Goal: Task Accomplishment & Management: Use online tool/utility

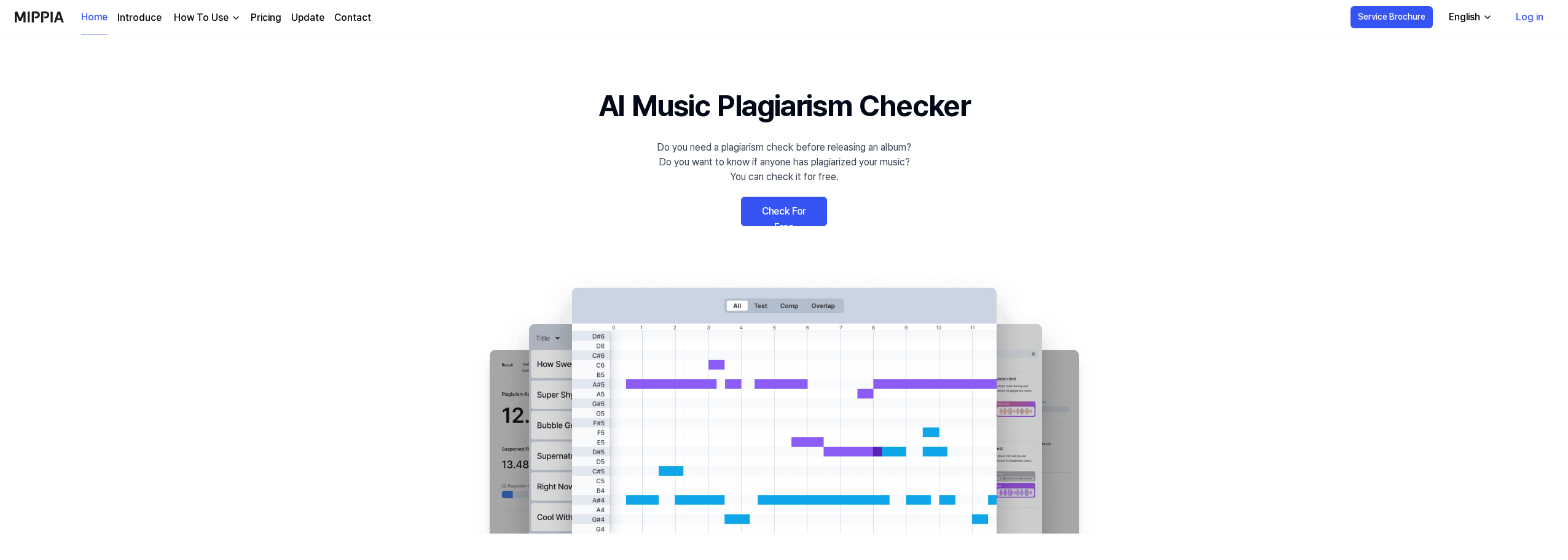
click at [1534, 13] on link "Log in" at bounding box center [1529, 17] width 47 height 34
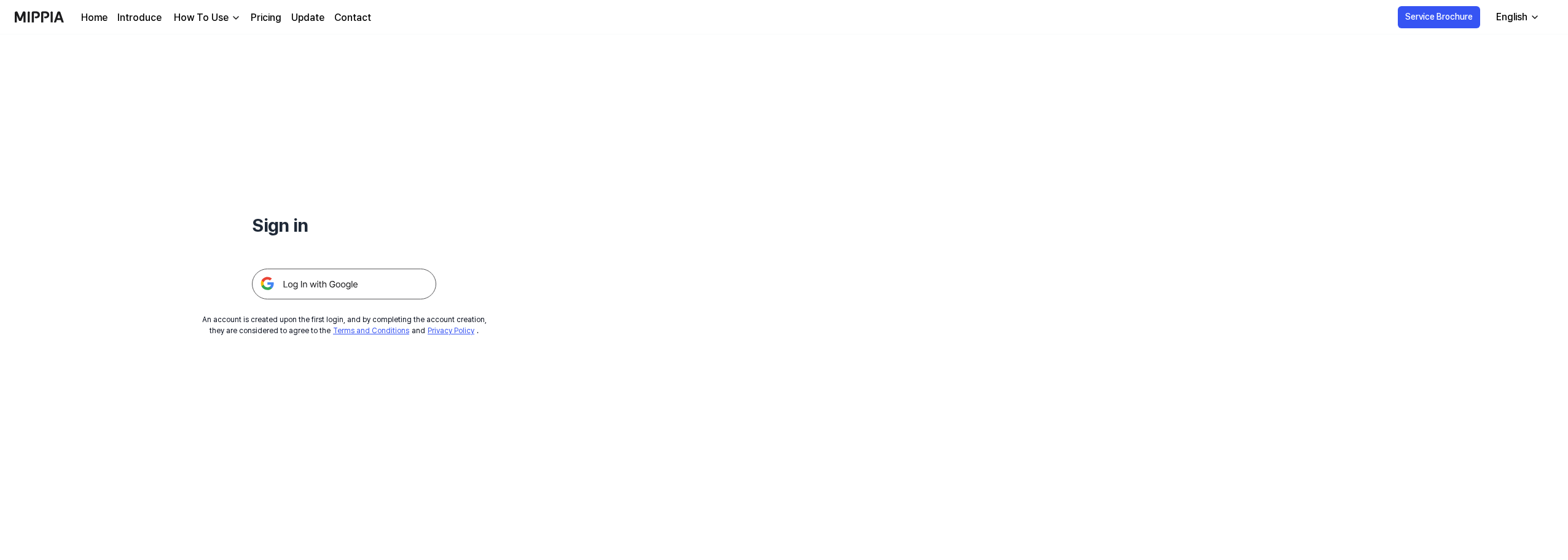
click at [331, 281] on img at bounding box center [344, 284] width 184 height 31
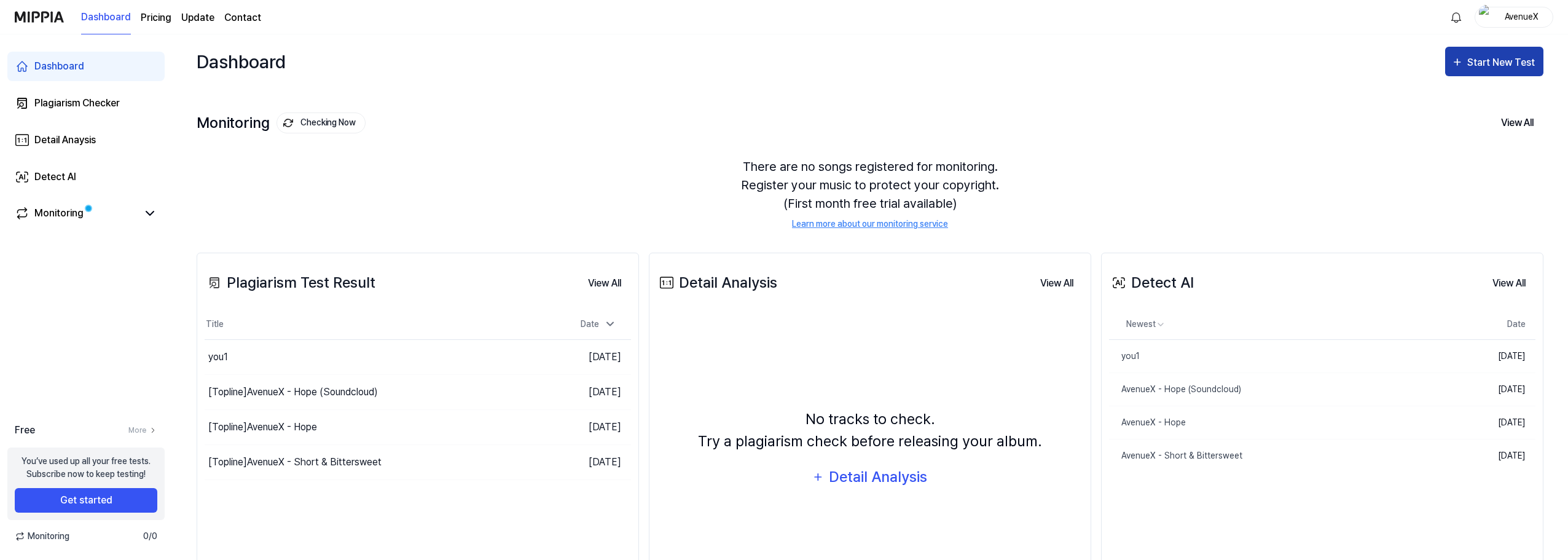
click at [1467, 62] on div "Start New Test" at bounding box center [1494, 63] width 86 height 16
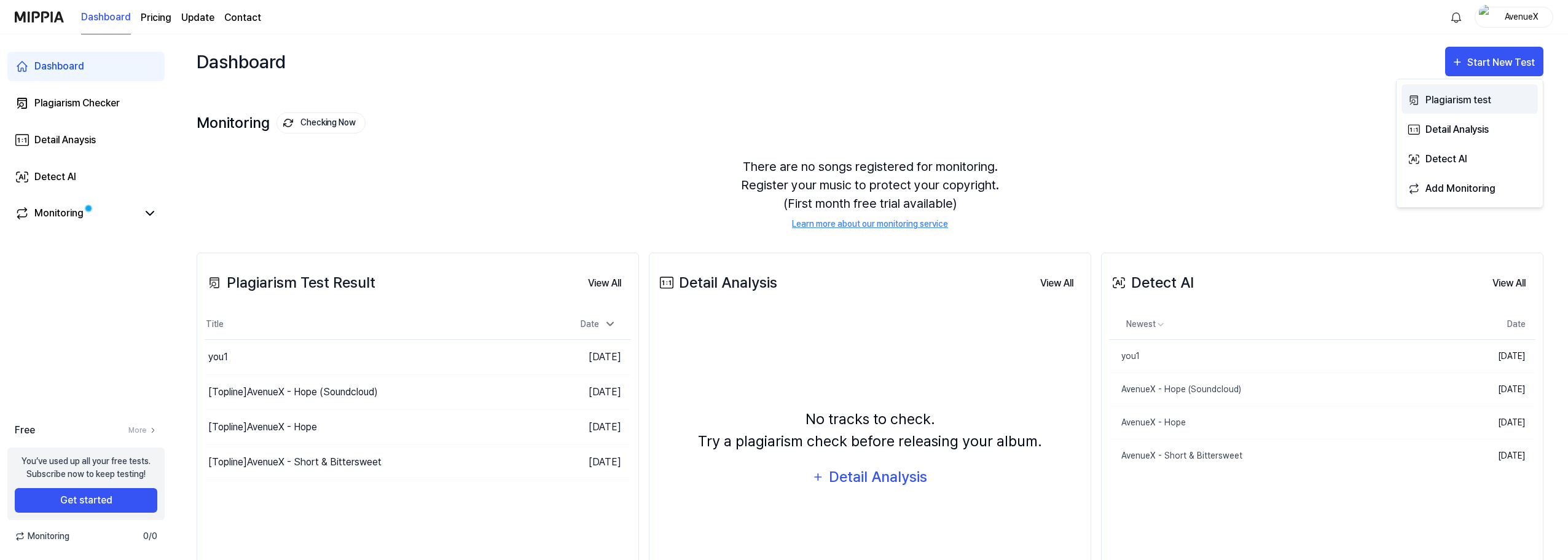
click at [1452, 100] on div "Plagiarism test" at bounding box center [1479, 100] width 107 height 16
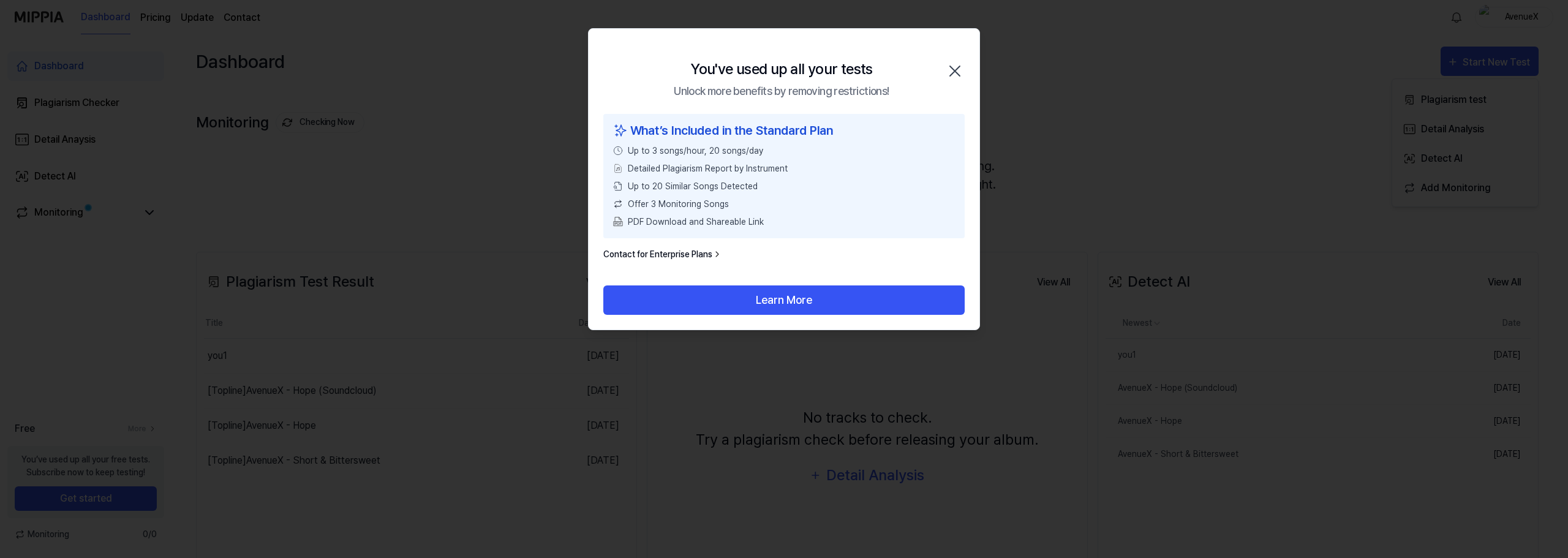
click at [961, 70] on icon "button" at bounding box center [955, 71] width 19 height 19
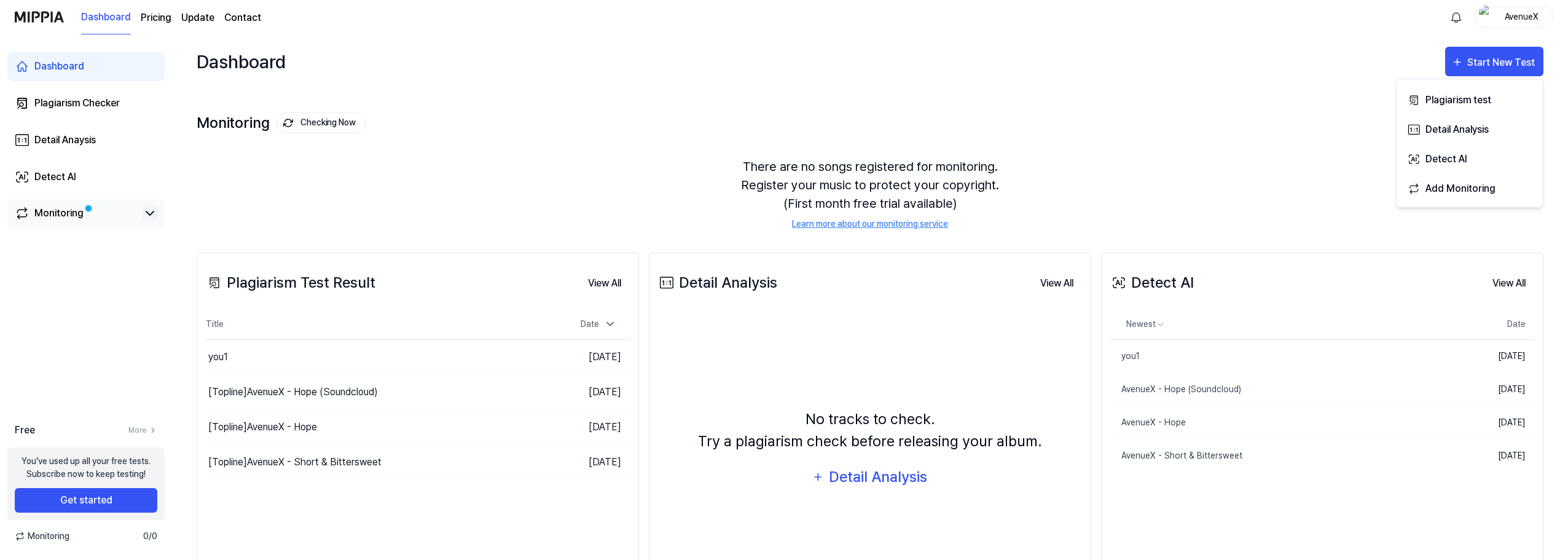
click at [145, 211] on icon at bounding box center [150, 213] width 15 height 15
click at [1512, 16] on div "AvenueX" at bounding box center [1521, 16] width 48 height 14
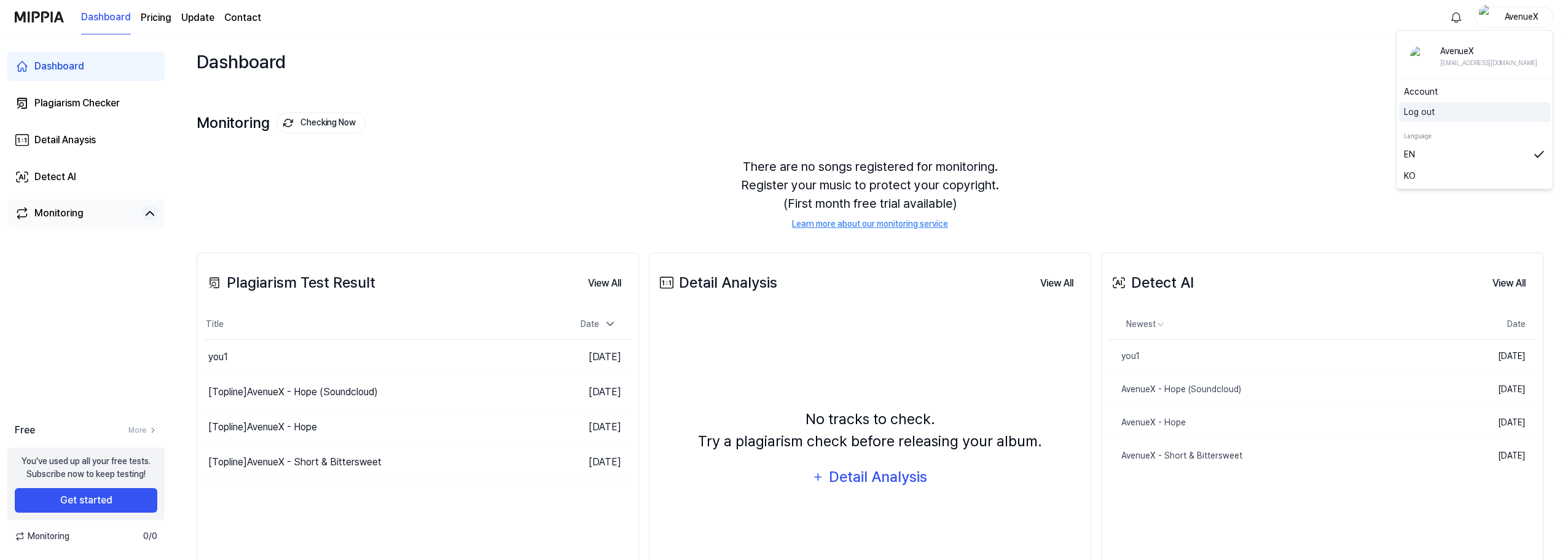
click at [1441, 112] on button "Log out" at bounding box center [1474, 112] width 141 height 13
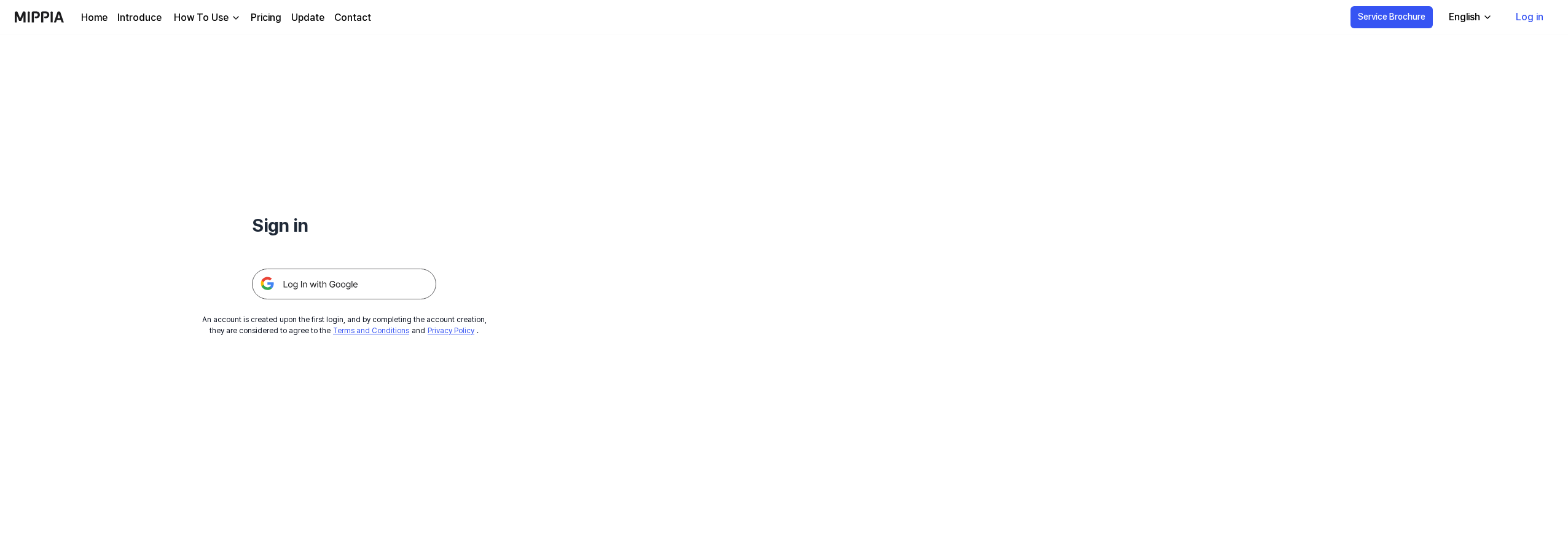
click at [1535, 17] on link "Log in" at bounding box center [1529, 17] width 47 height 34
click at [275, 19] on link "Pricing" at bounding box center [266, 17] width 31 height 15
